Goal: Task Accomplishment & Management: Manage account settings

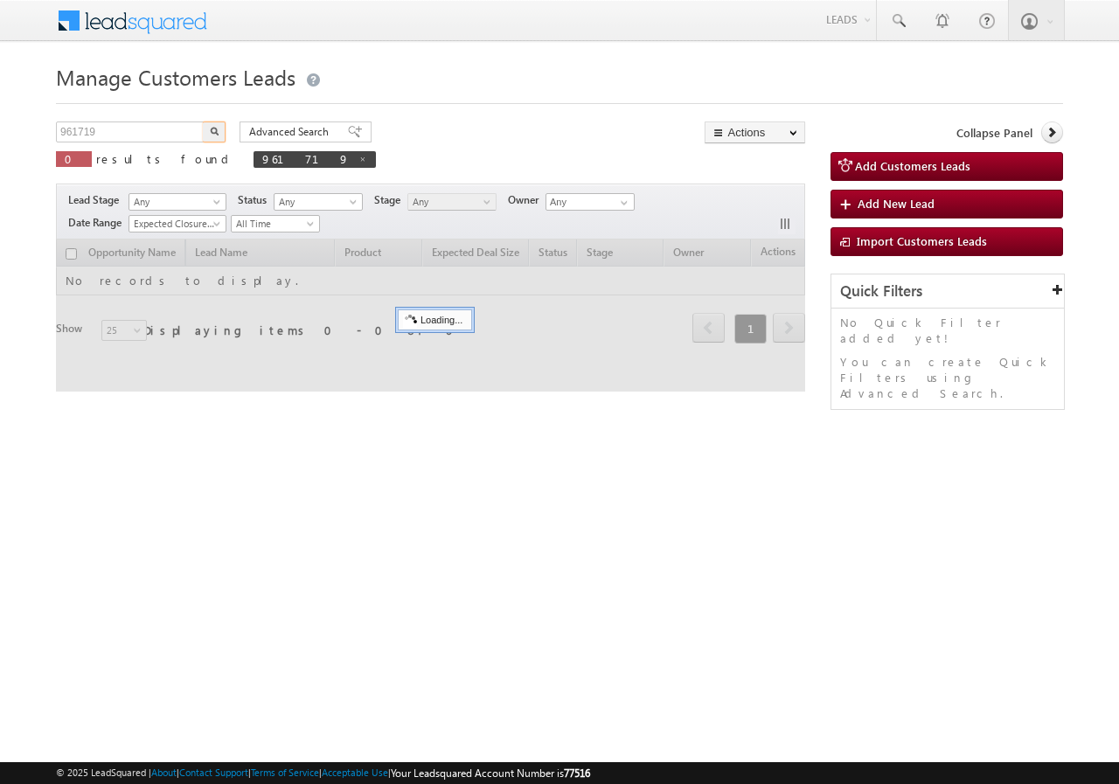
click at [144, 139] on input "961719" at bounding box center [130, 131] width 149 height 21
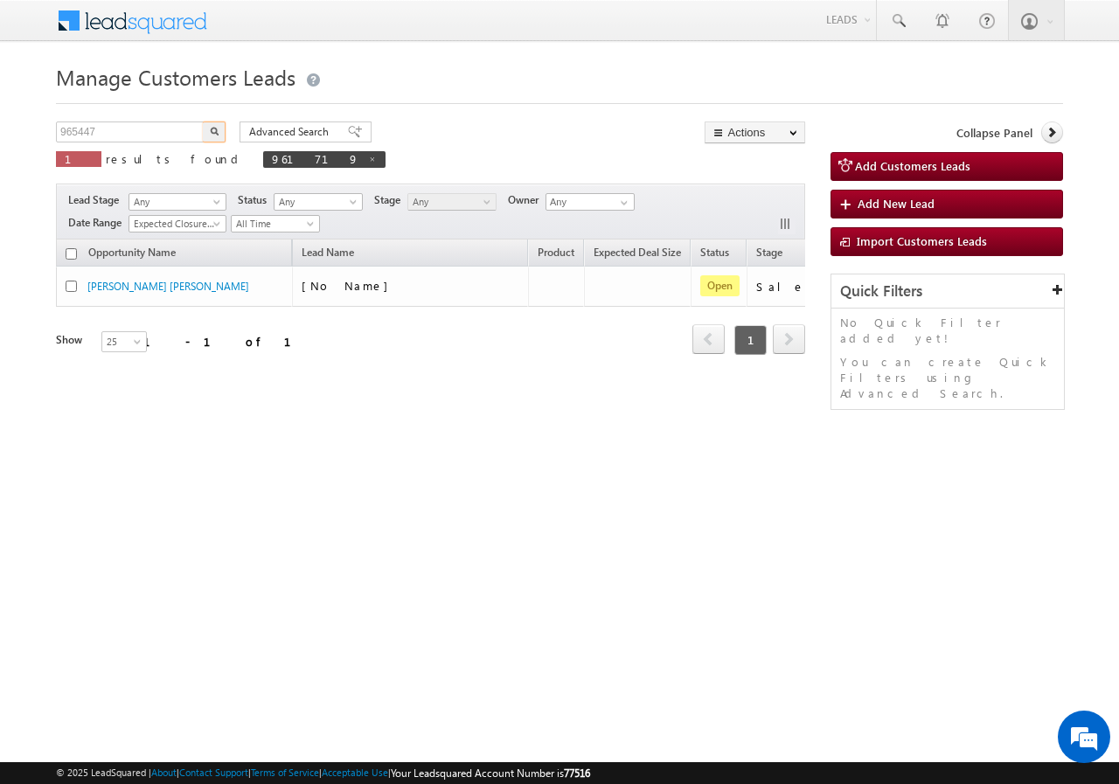
type input "965447"
click at [211, 131] on img "button" at bounding box center [214, 131] width 9 height 9
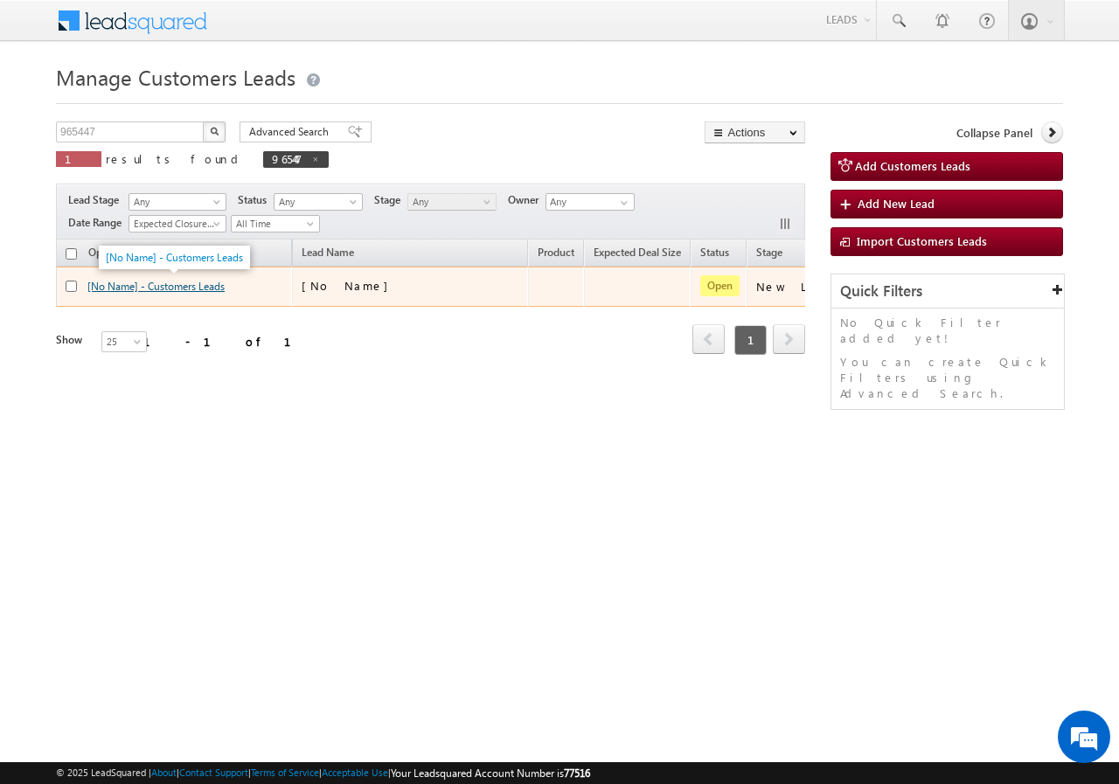
click at [174, 290] on link "[No Name] - Customers Leads" at bounding box center [155, 286] width 137 height 13
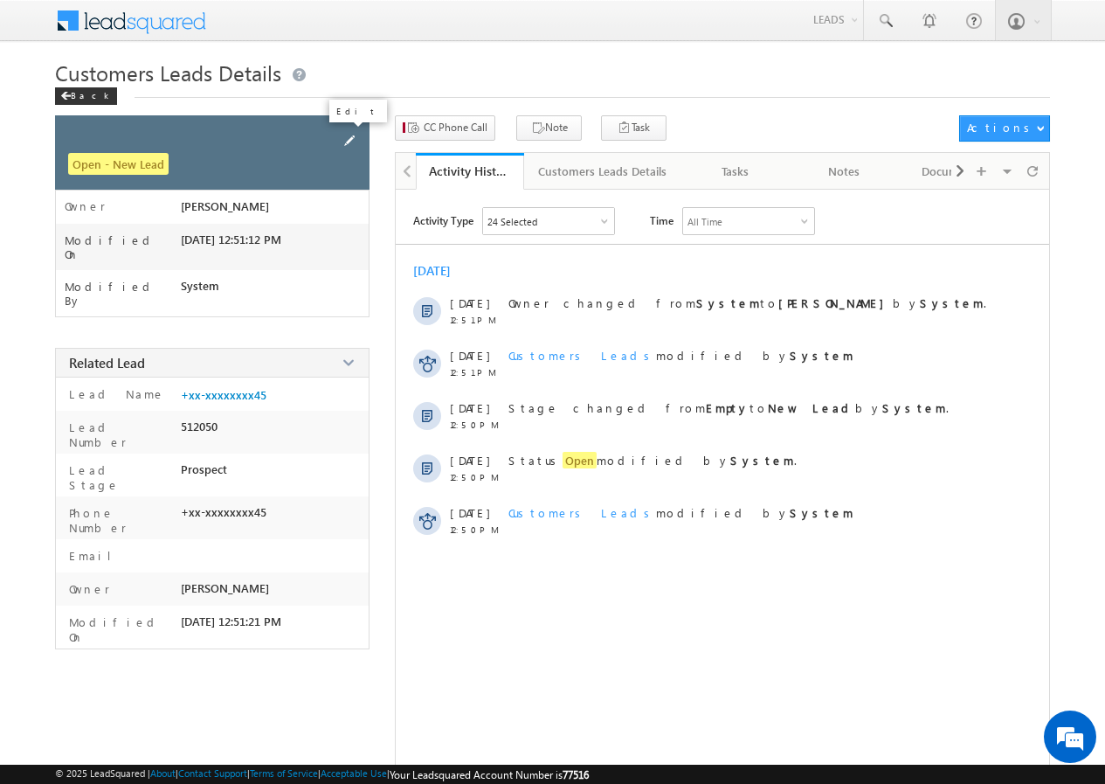
click at [347, 137] on span at bounding box center [349, 140] width 19 height 19
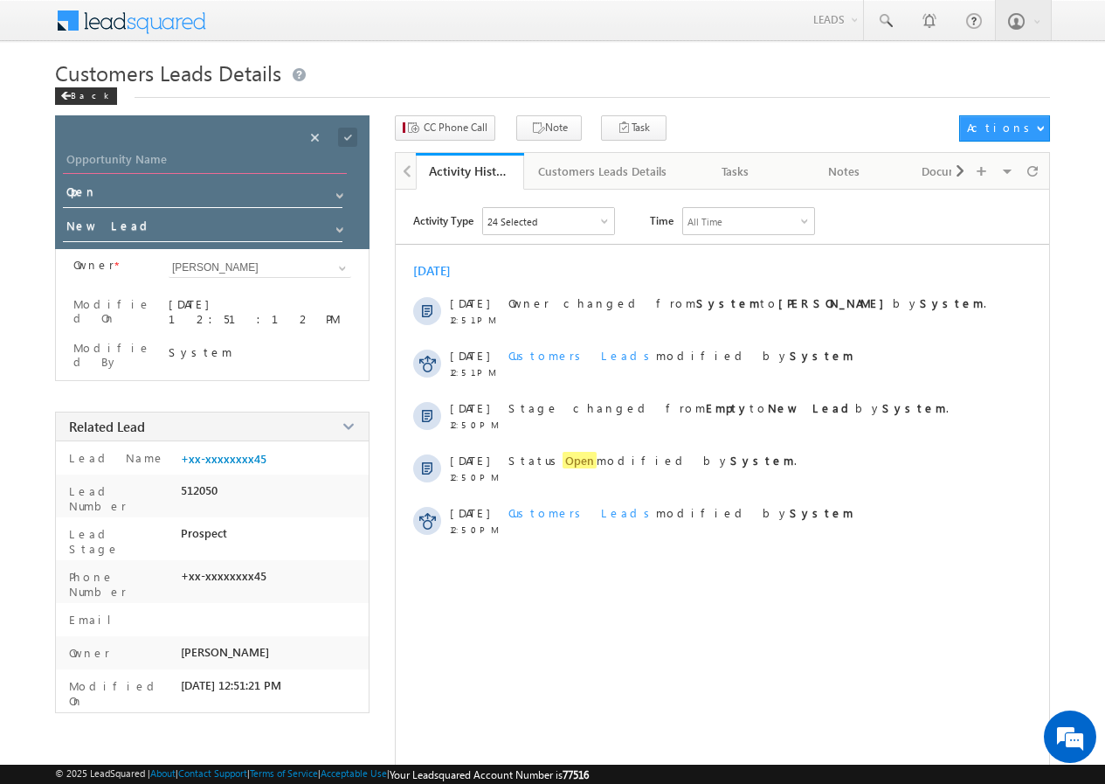
click at [189, 162] on input "Opportunity Name" at bounding box center [205, 161] width 284 height 24
paste input "[PERSON_NAME]"
type input "[PERSON_NAME]"
click at [348, 138] on span at bounding box center [347, 137] width 19 height 19
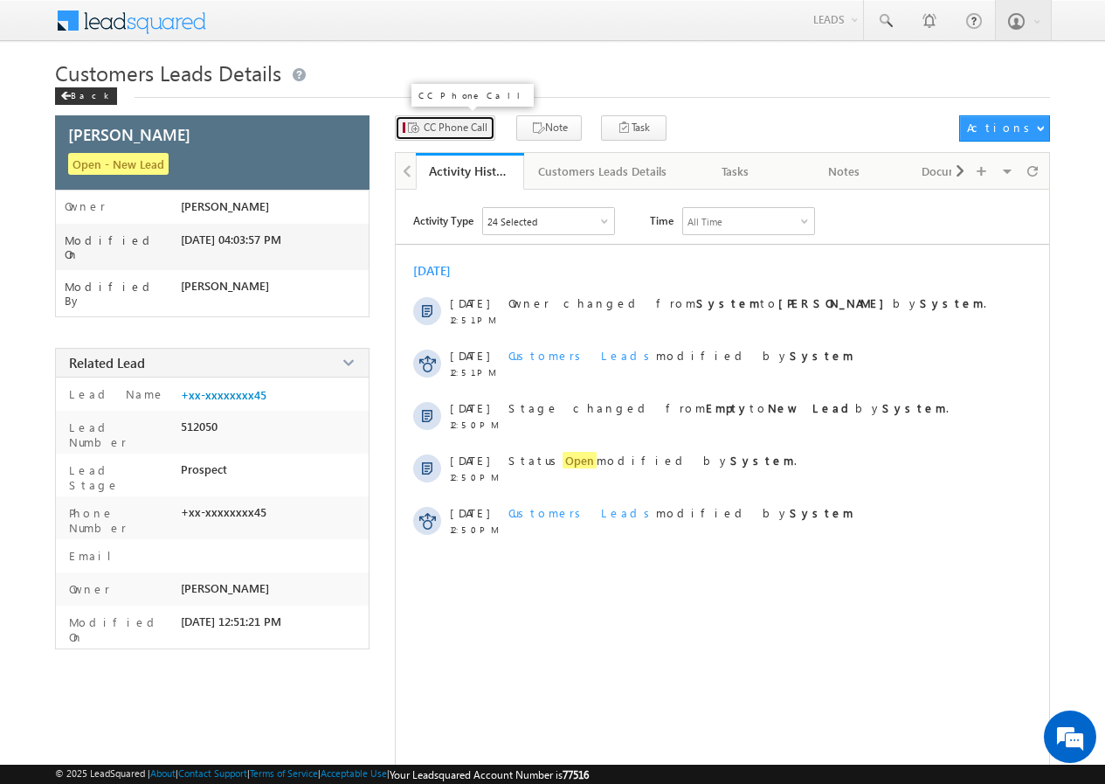
click at [446, 128] on span "CC Phone Call" at bounding box center [456, 128] width 64 height 16
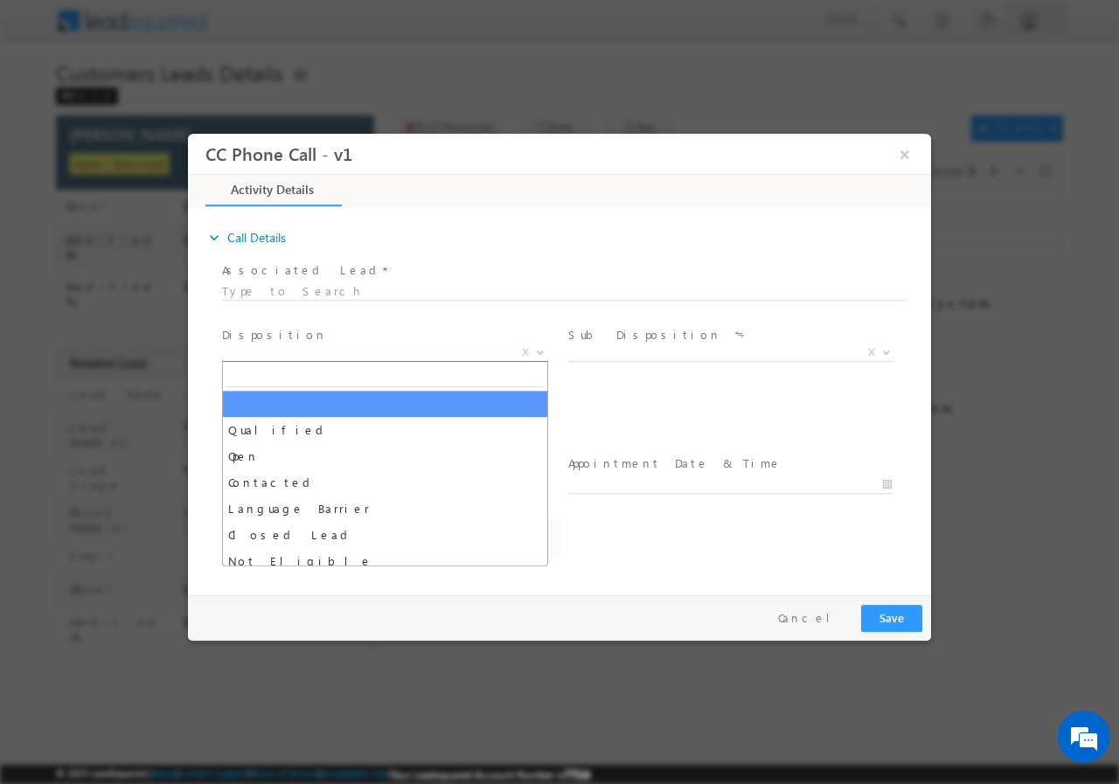
click at [314, 348] on span "X" at bounding box center [385, 351] width 326 height 17
select select "abhishek.sengar@sgrlimited.in"
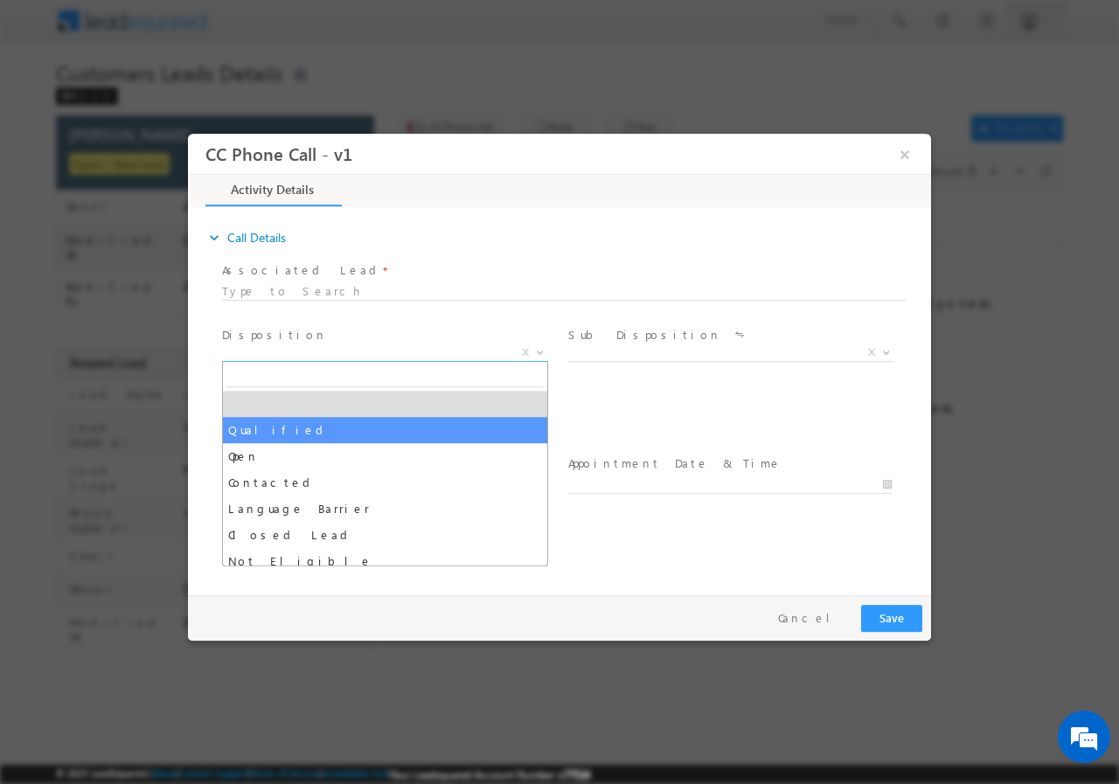
select select "Qualified"
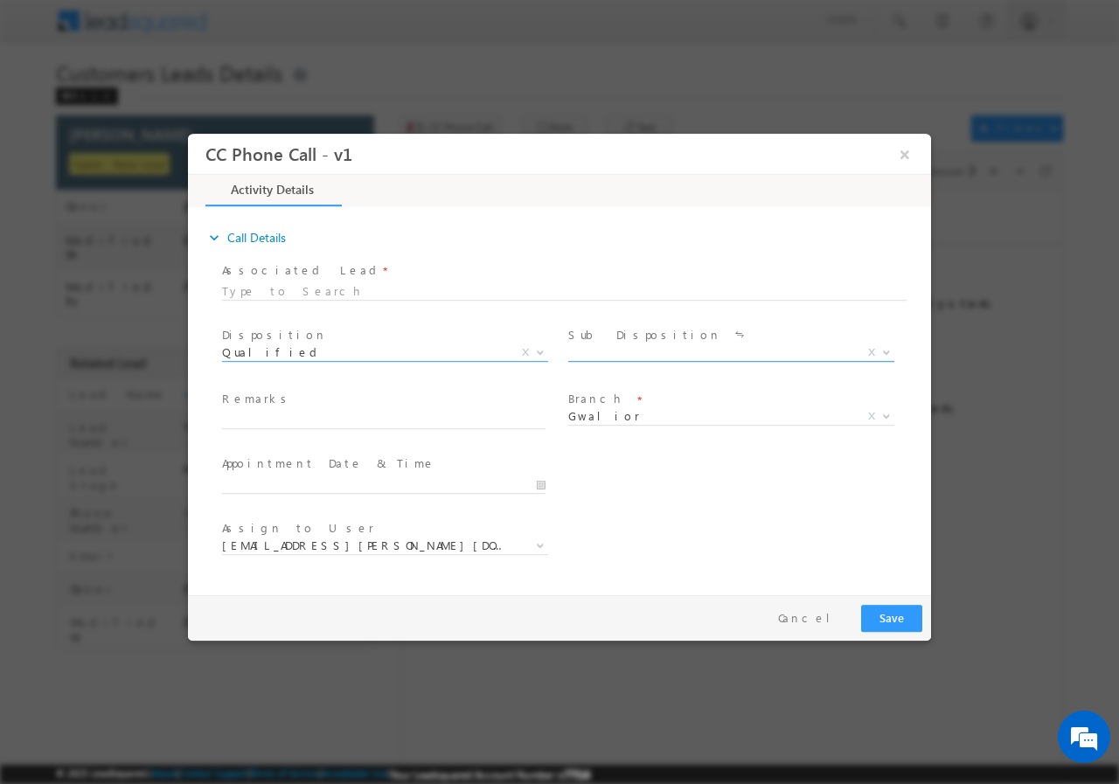
click at [623, 356] on span "X" at bounding box center [731, 351] width 326 height 17
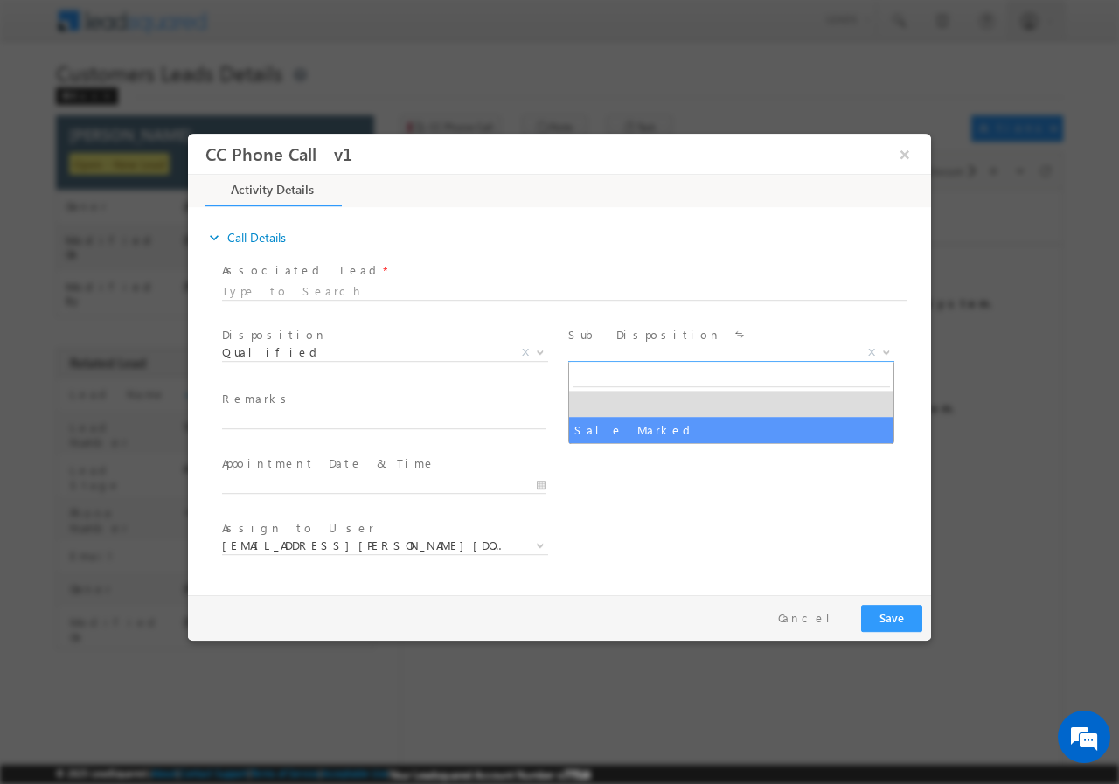
select select "Sale Marked"
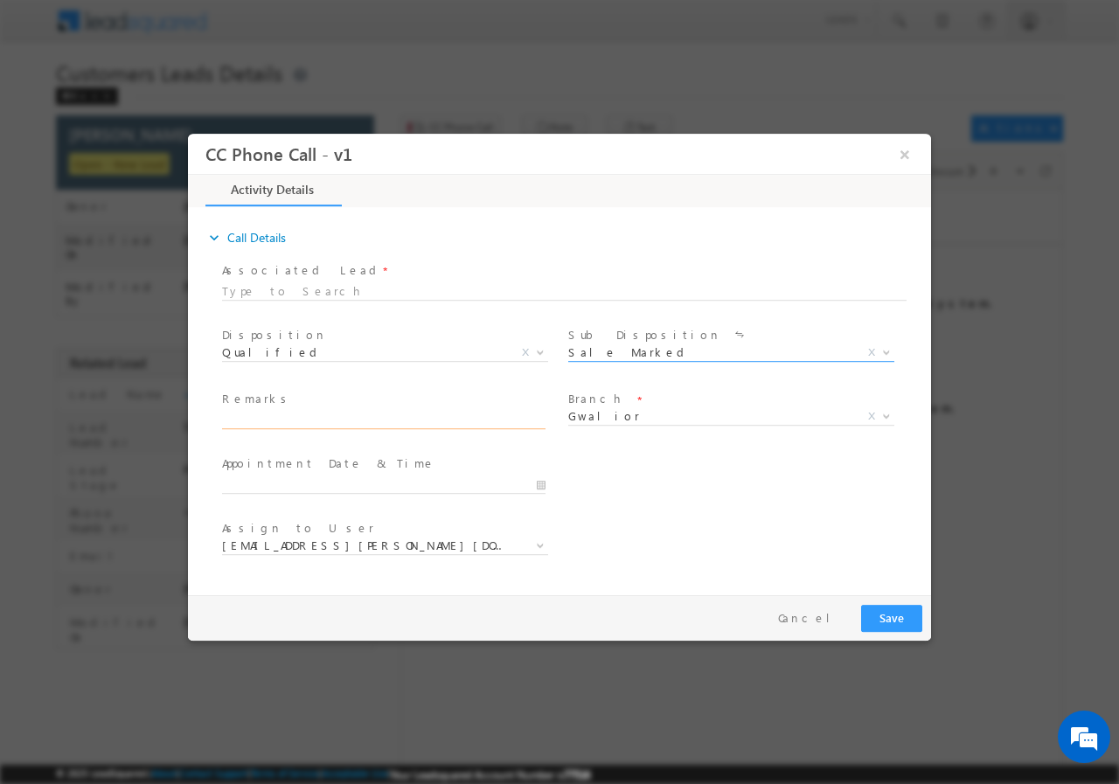
click at [346, 426] on input "text" at bounding box center [383, 419] width 323 height 17
paste input "965447//VB_Interested//Rajendra Sharma//8516912445//CONSTRUCTION// LOAN REQ-5L+…"
type input "965447//VB_Interested//Rajendra Sharma//8516912445//CONSTRUCTION// LOAN REQ-5L+…"
click at [543, 487] on input "10/06/2025 4:02 PM" at bounding box center [383, 483] width 323 height 17
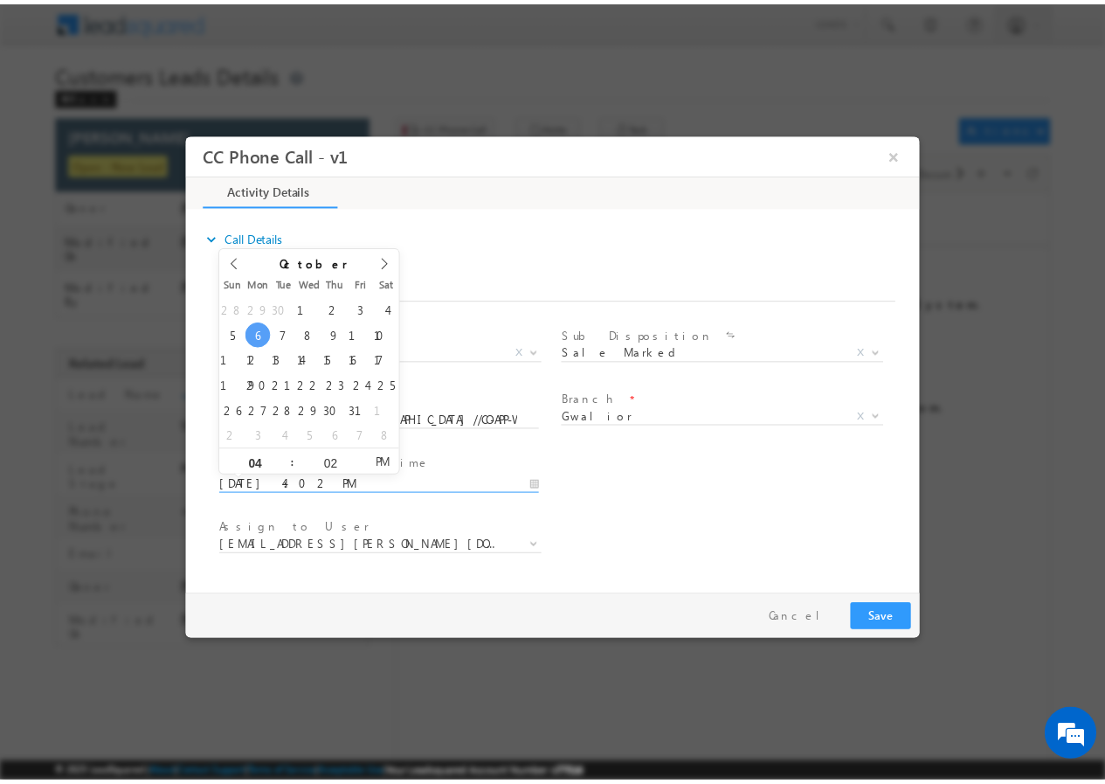
scroll to position [0, 0]
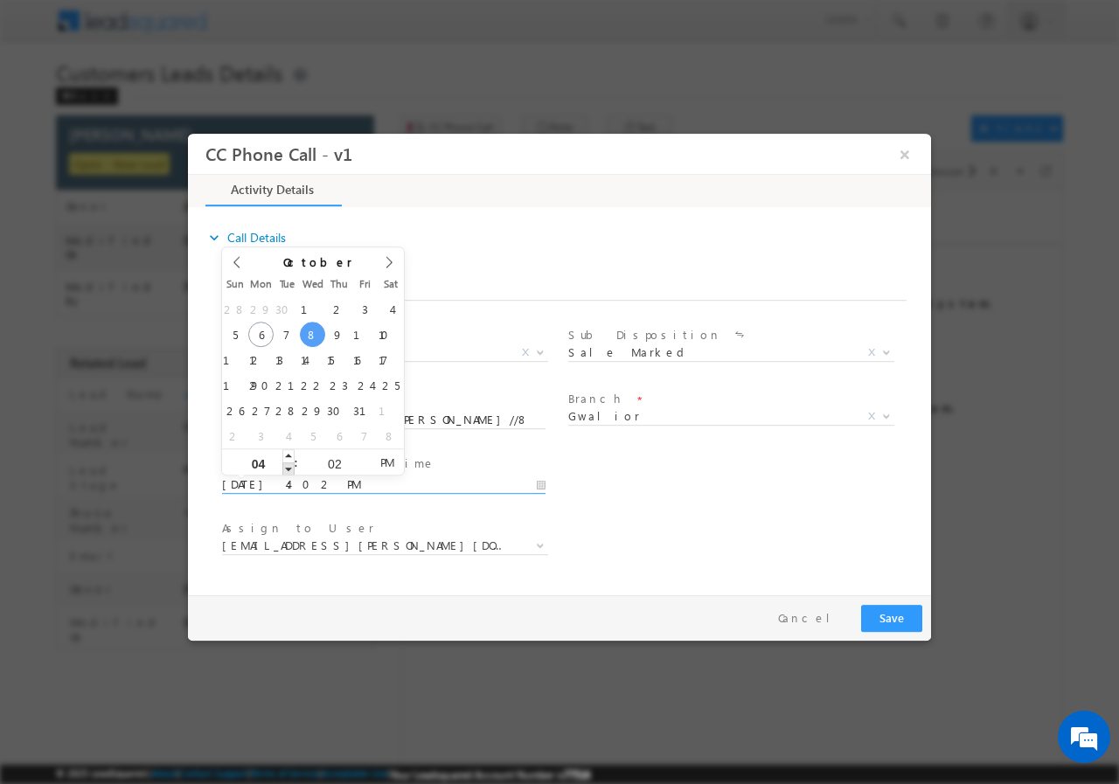
type input "10/08/2025 3:02 PM"
type input "03"
click at [294, 469] on span at bounding box center [288, 467] width 12 height 13
type input "10/08/2025 2:02 PM"
type input "02"
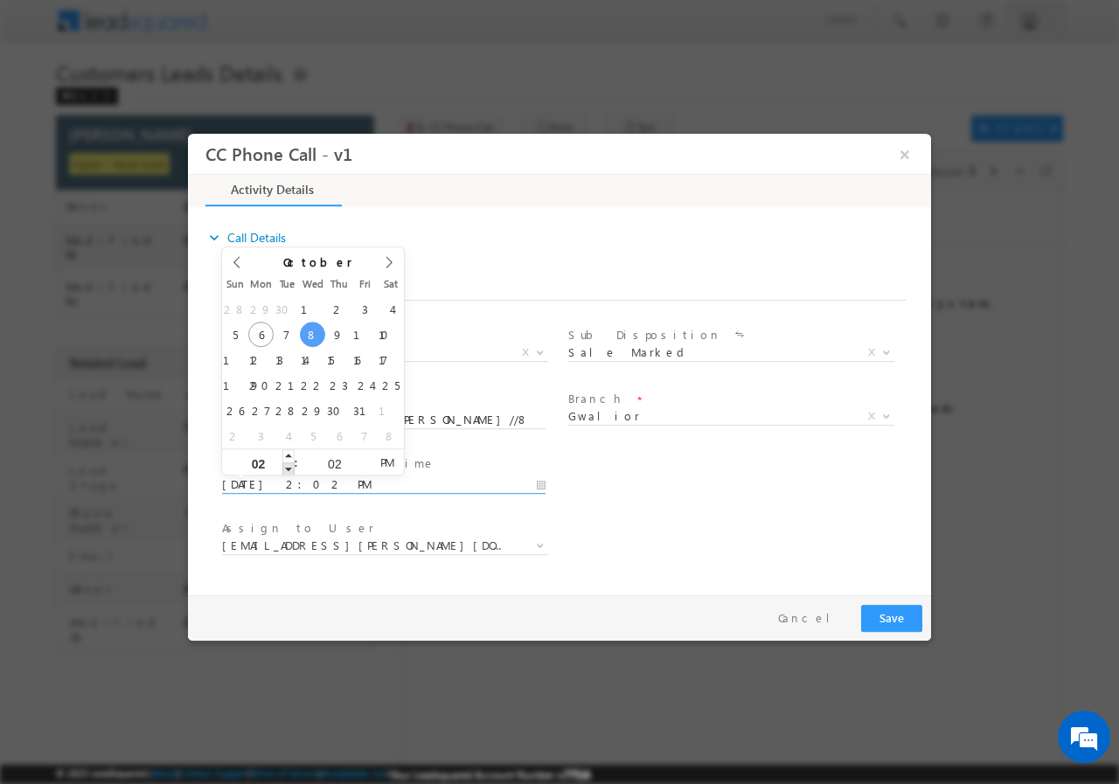
click at [294, 469] on span at bounding box center [288, 467] width 12 height 13
type input "10/08/2025 1:02 PM"
type input "01"
click at [294, 469] on span at bounding box center [288, 467] width 12 height 13
click at [330, 457] on input "02" at bounding box center [334, 462] width 73 height 11
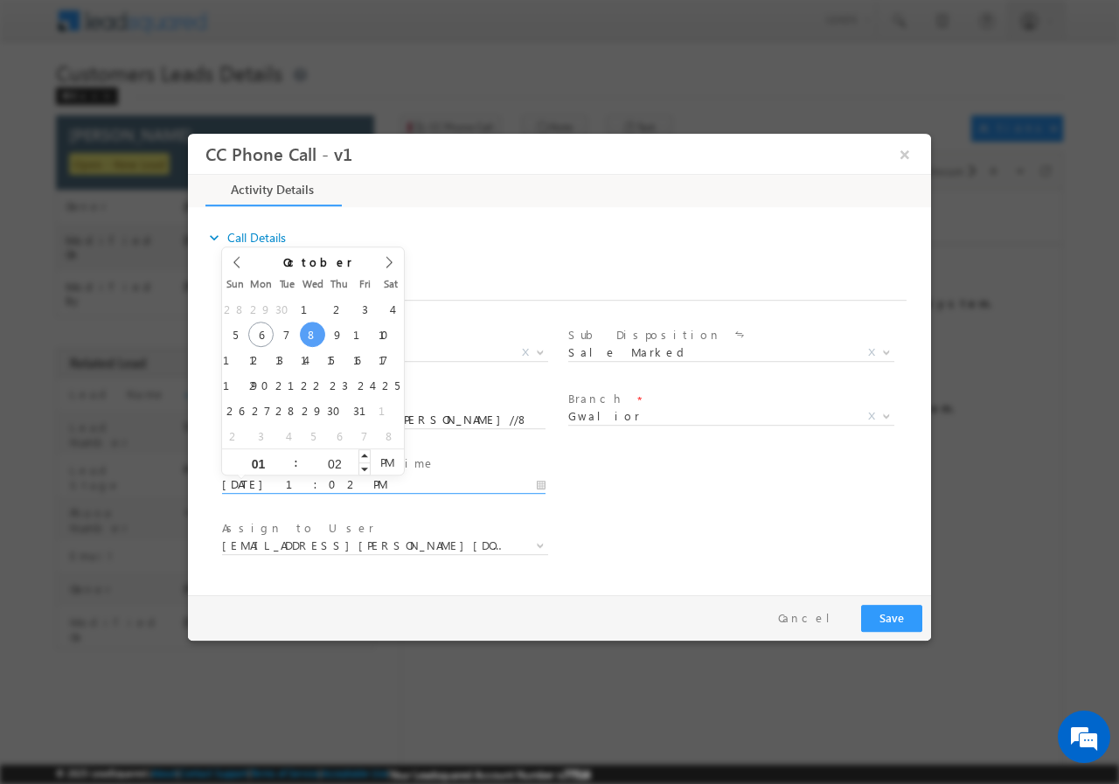
click at [330, 457] on input "02" at bounding box center [334, 462] width 73 height 11
type input "00"
type input "10/08/2025 1:00 PM"
click at [738, 489] on div "User Branch * Appointment Date & Time * 10/08/2025 1:00 PM" at bounding box center [574, 482] width 712 height 65
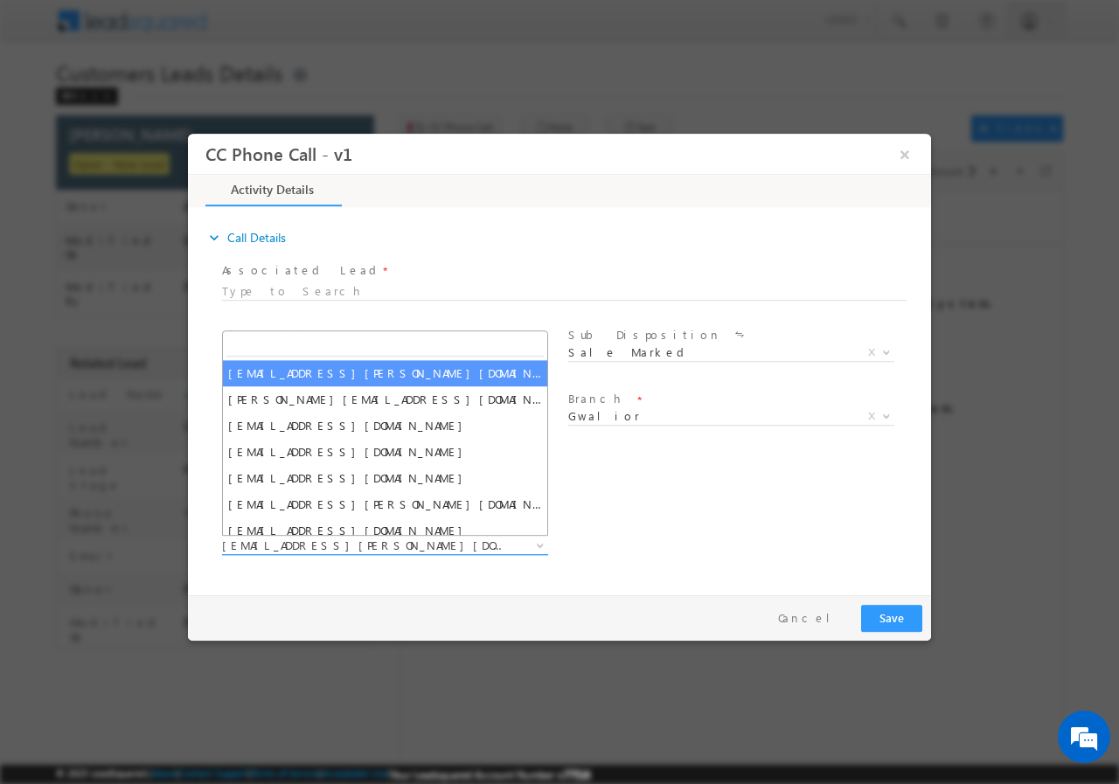
click at [288, 542] on span "abhishek.sengar@sgrlimited.in" at bounding box center [364, 545] width 284 height 16
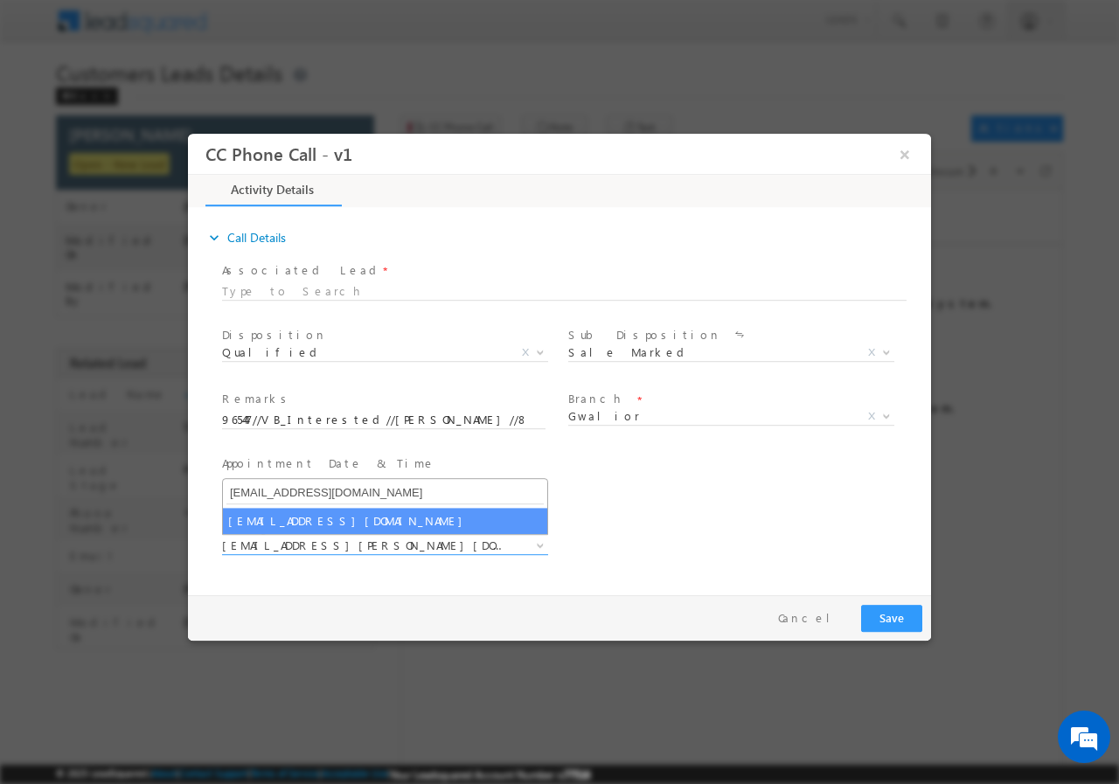
type input "vishal.g@sgrlimited.in"
select select "vishal.g@sgrlimited.in"
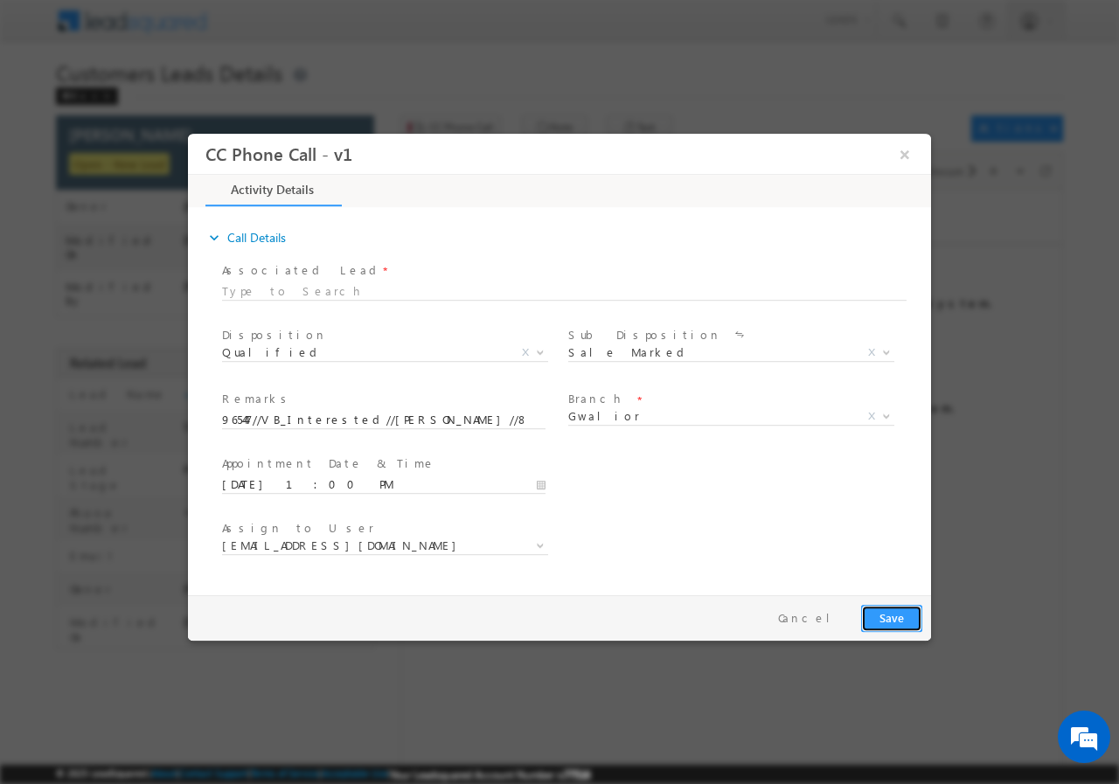
click at [875, 612] on button "Save" at bounding box center [891, 617] width 61 height 27
